Goal: Find specific page/section: Locate a particular part of the current website

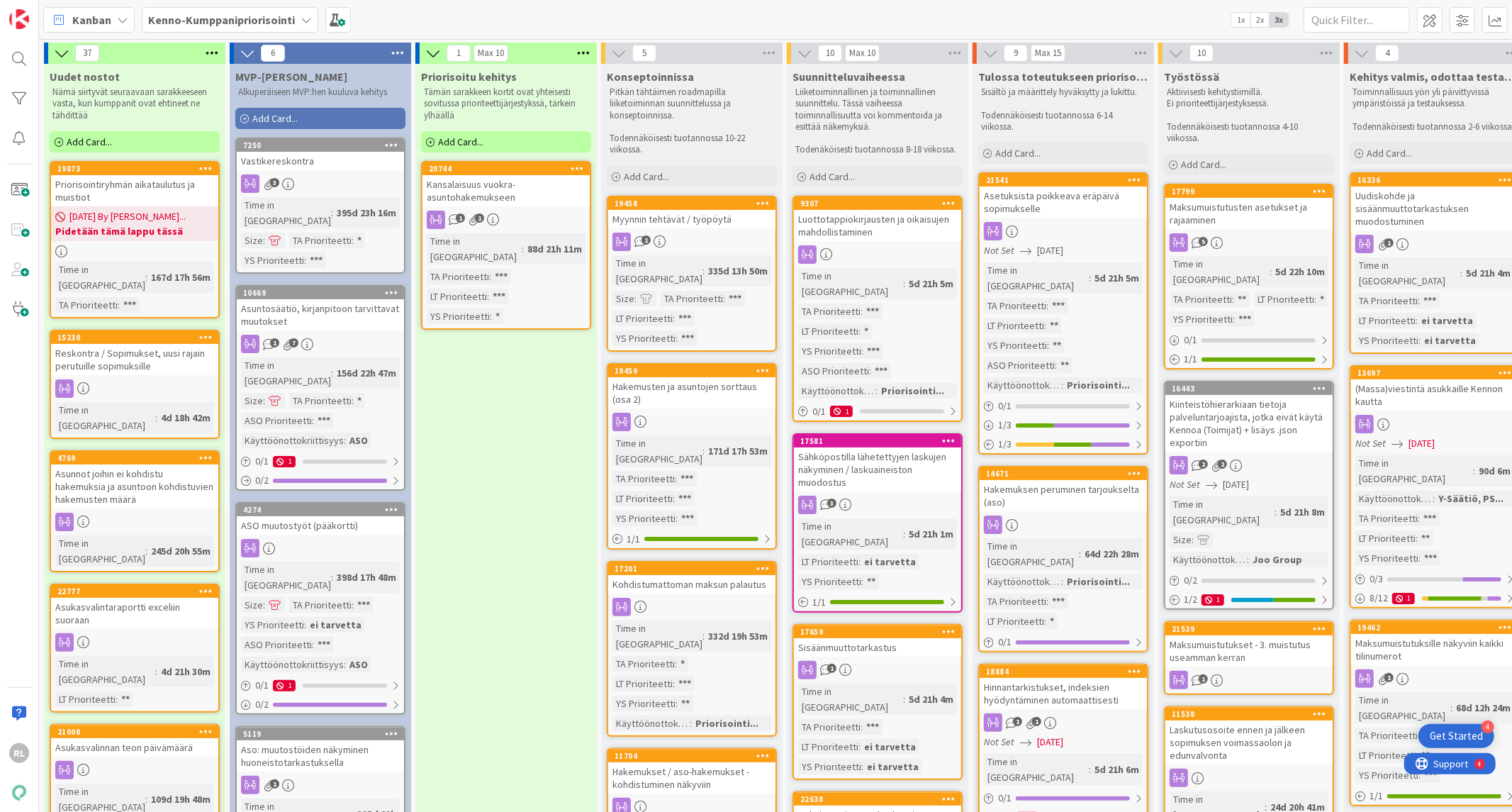
scroll to position [525, 0]
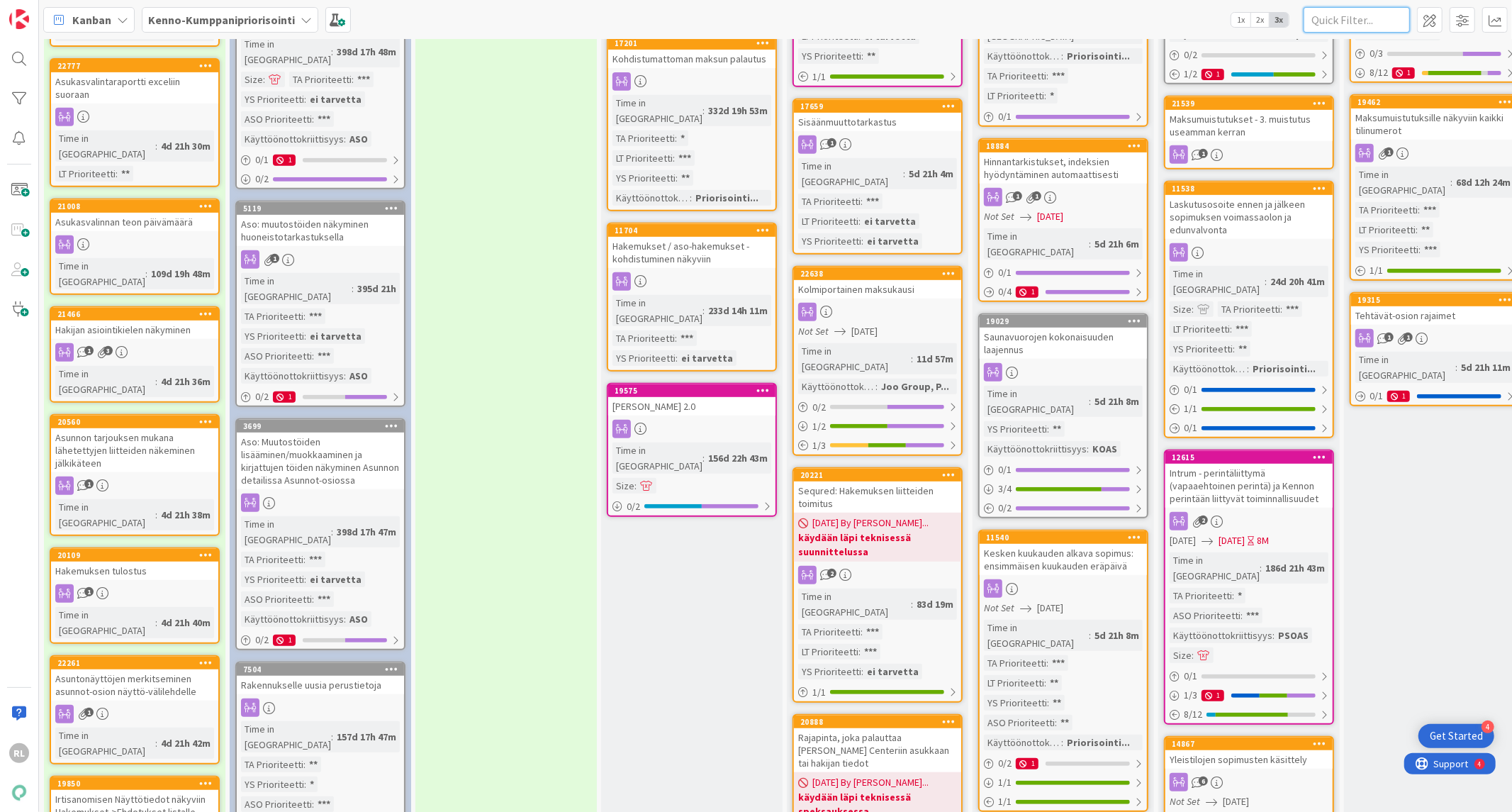
click at [1337, 24] on input "text" at bounding box center [1357, 20] width 107 height 25
paste input "16336"
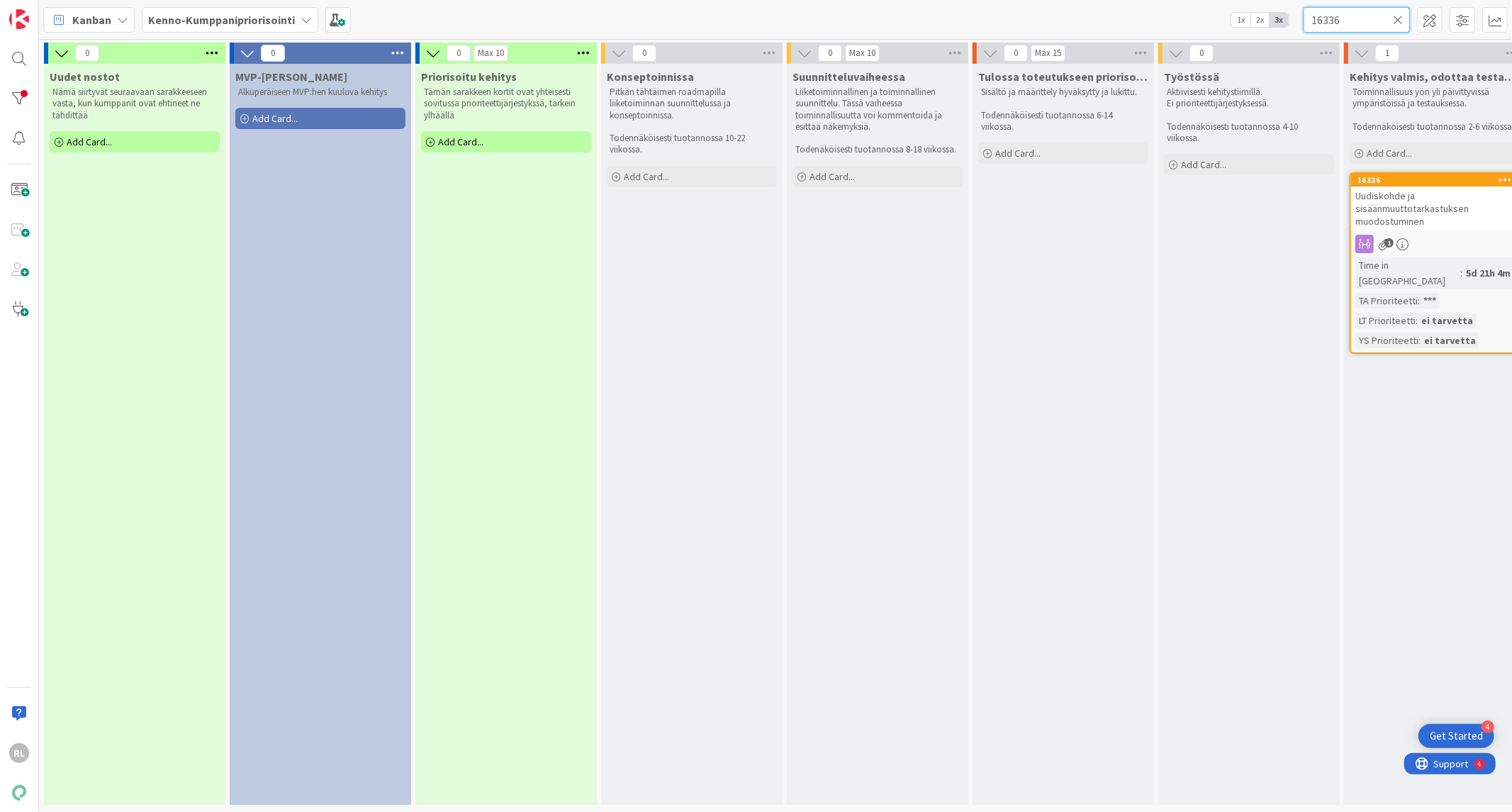
scroll to position [5, 0]
drag, startPoint x: 1294, startPoint y: 11, endPoint x: 1214, endPoint y: 6, distance: 80.2
click at [1209, 8] on div "Kanban Kenno-Kumppanipriorisointi 1x 2x 3x 16336" at bounding box center [776, 20] width 1473 height 39
type input "h"
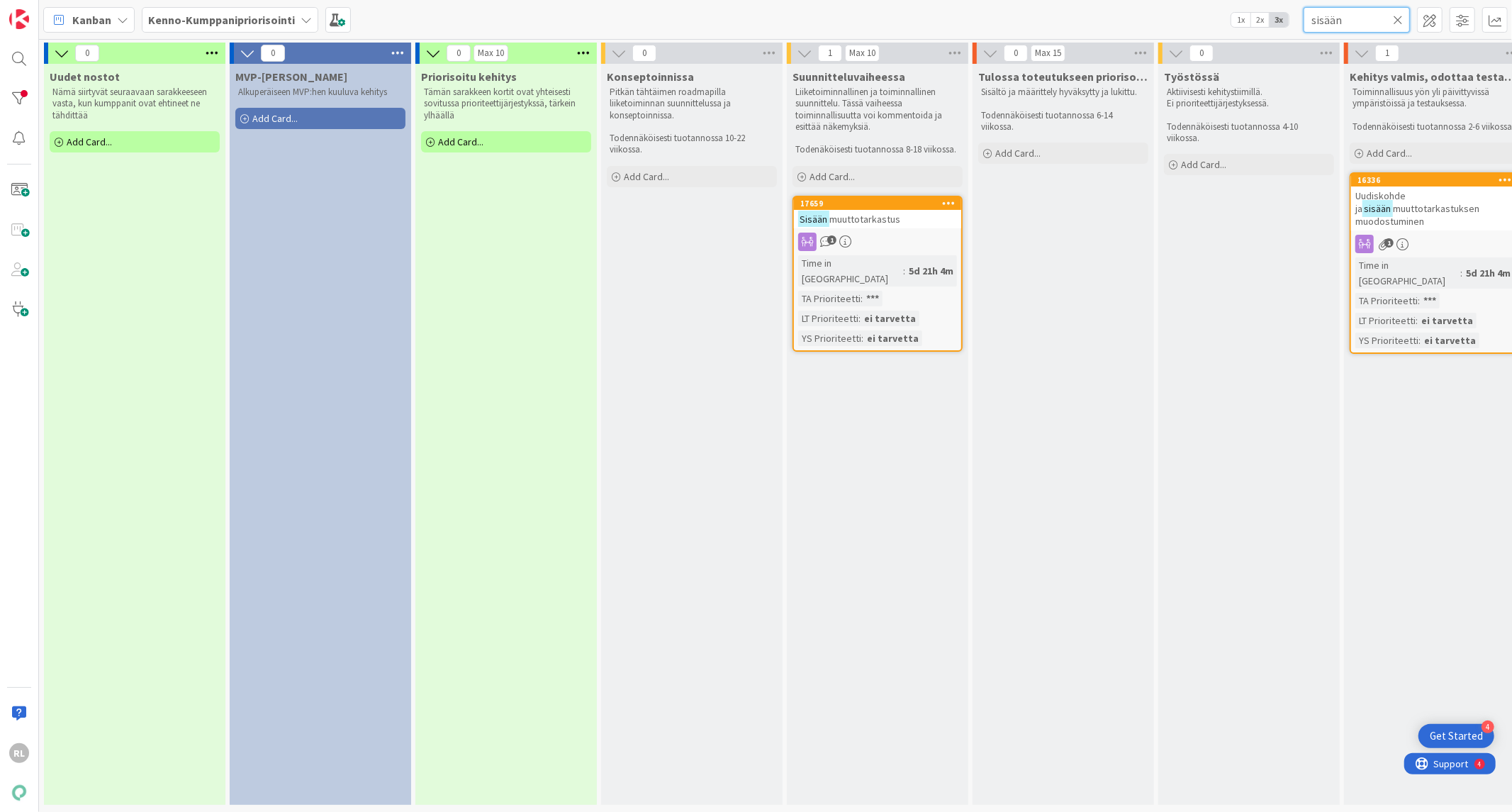
type input "sisään"
click at [882, 215] on span "muuttotarkastus" at bounding box center [865, 219] width 71 height 13
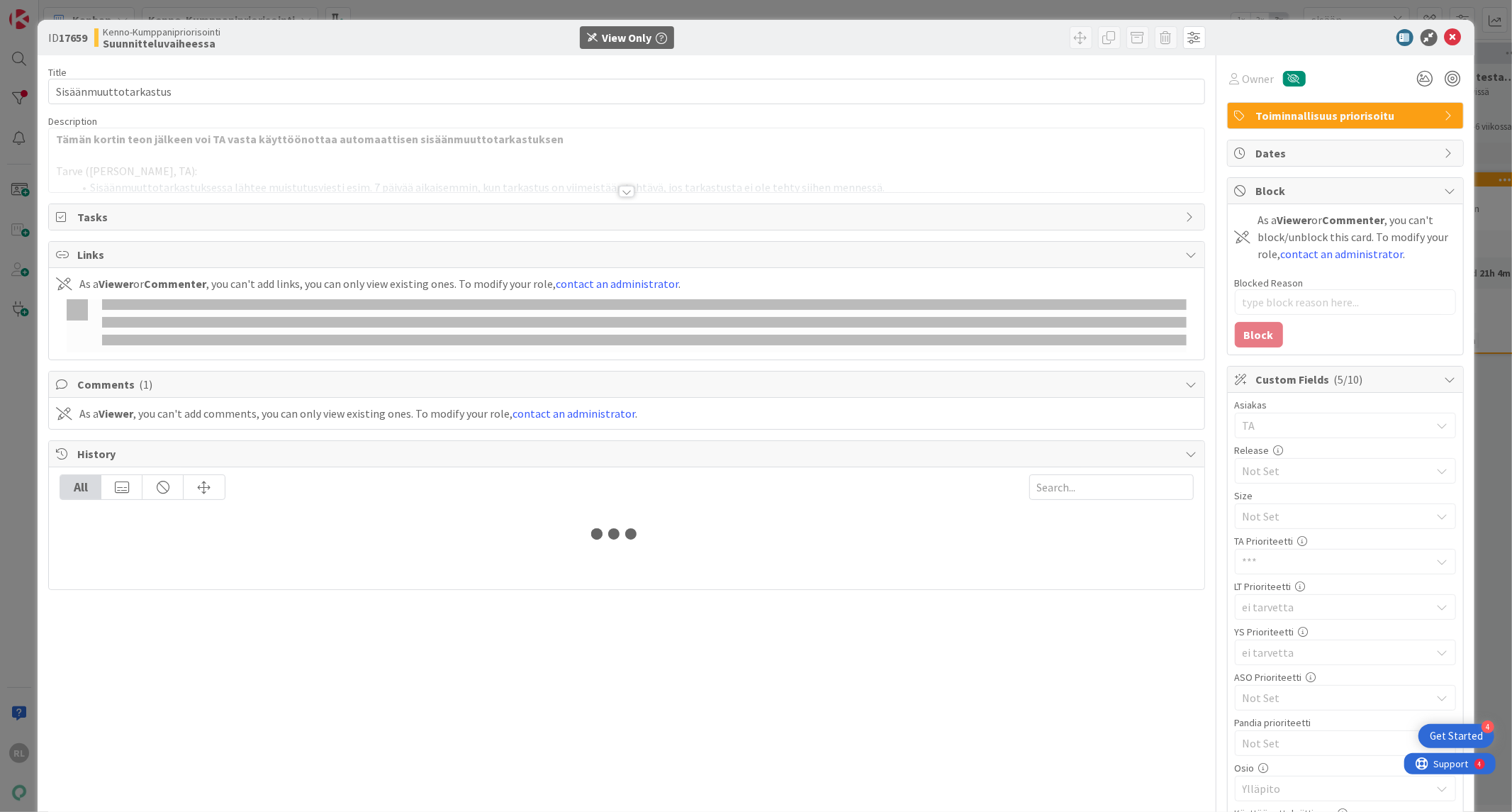
type textarea "x"
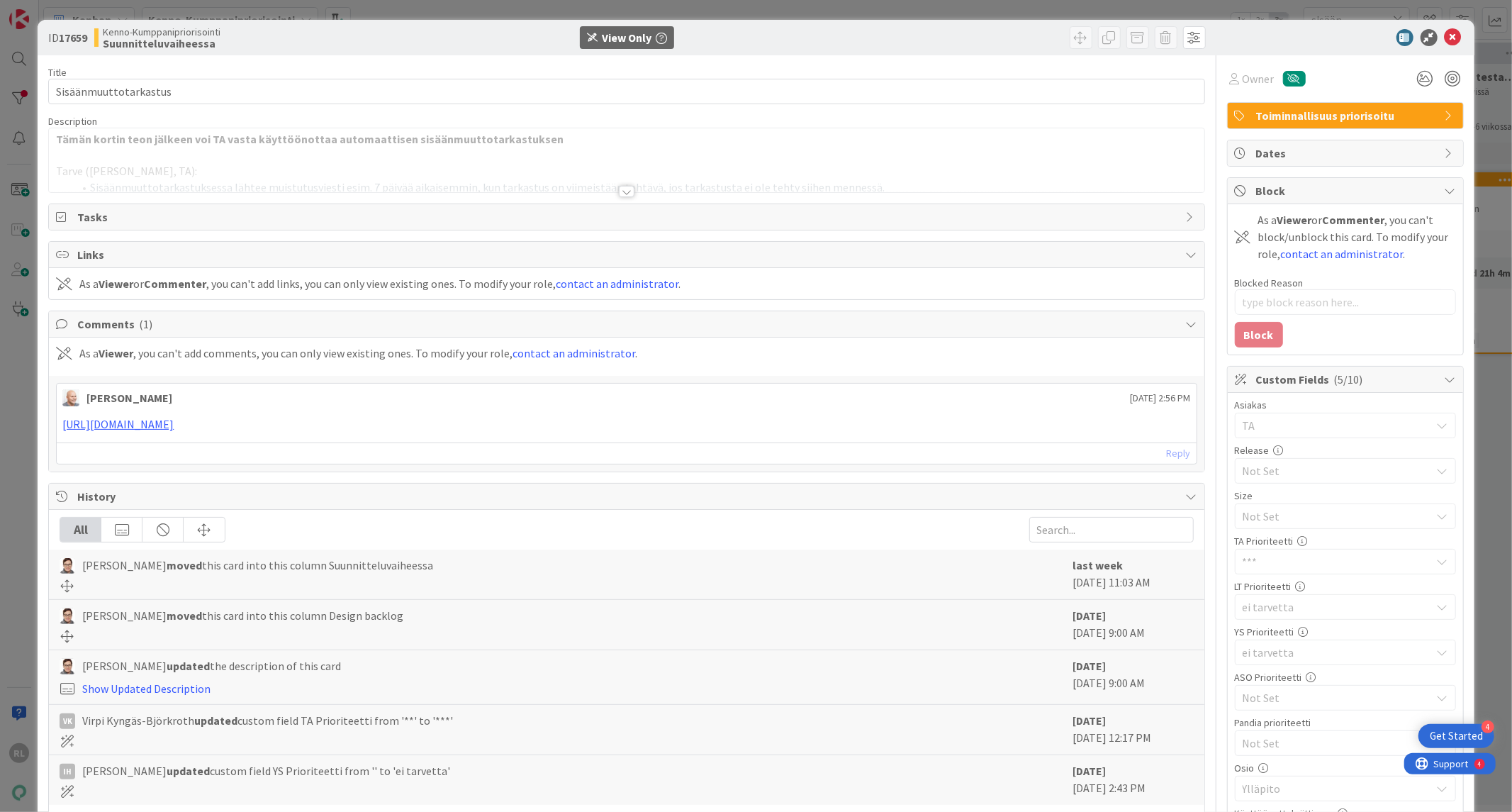
click at [625, 190] on div at bounding box center [626, 191] width 16 height 11
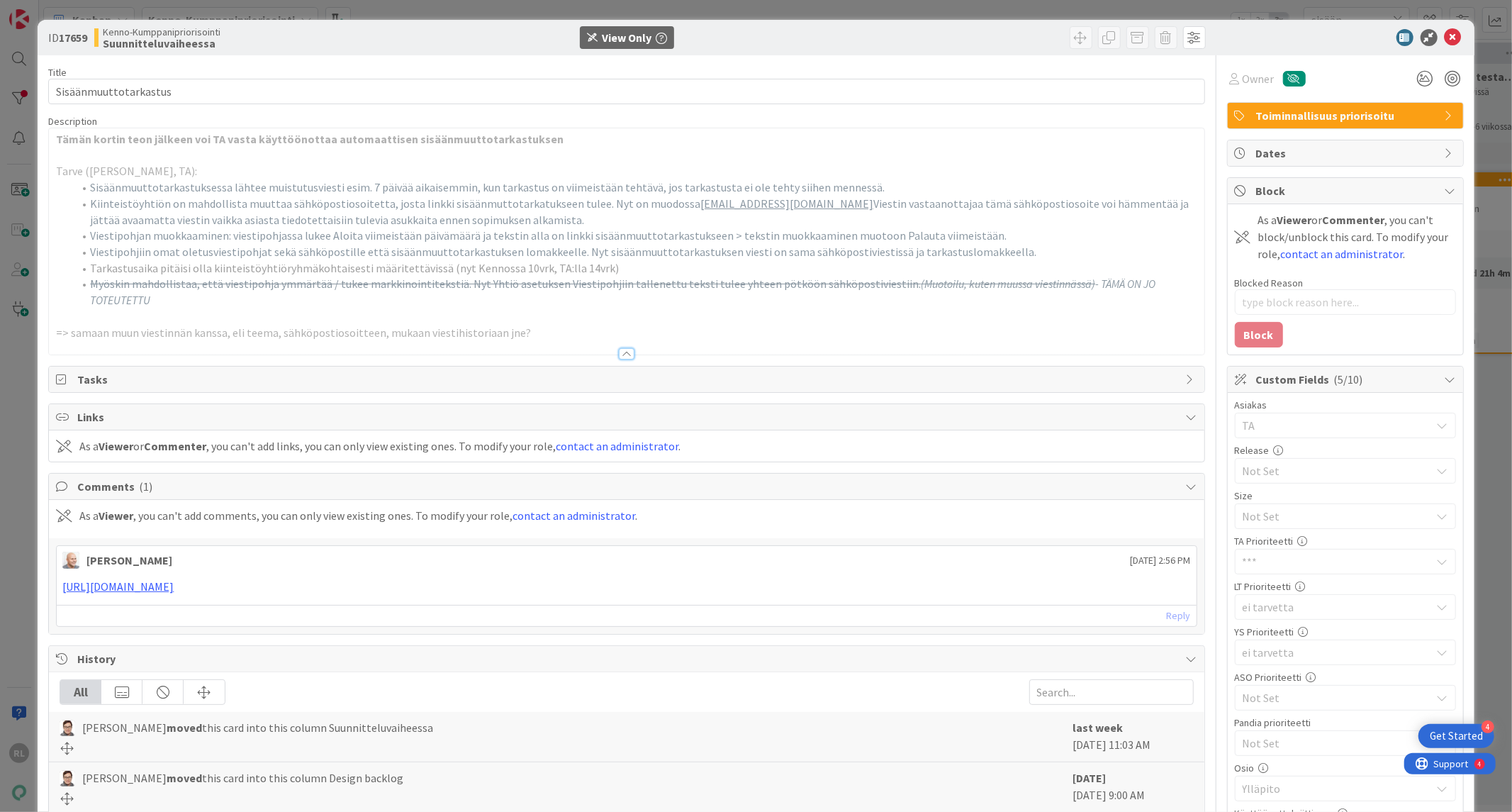
click at [669, 289] on s "Myöskin mahdollistaa, että viestipohja ymmärtää / tukee markkinointitekstiä. Ny…" at bounding box center [506, 283] width 831 height 14
drag, startPoint x: 612, startPoint y: 266, endPoint x: 54, endPoint y: 264, distance: 558.0
click at [54, 264] on div "Tämän kortin teon jälkeen voi TA vasta käyttöönottaa automaattisen sisäänmuutto…" at bounding box center [626, 241] width 1155 height 227
click at [1445, 38] on icon at bounding box center [1453, 37] width 17 height 17
